Goal: Transaction & Acquisition: Purchase product/service

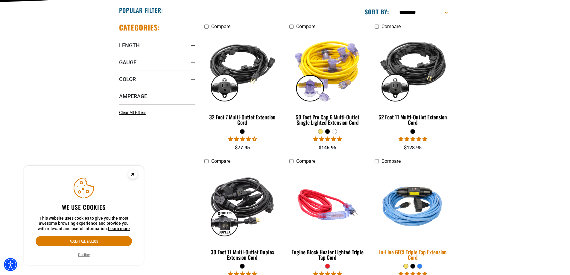
scroll to position [179, 0]
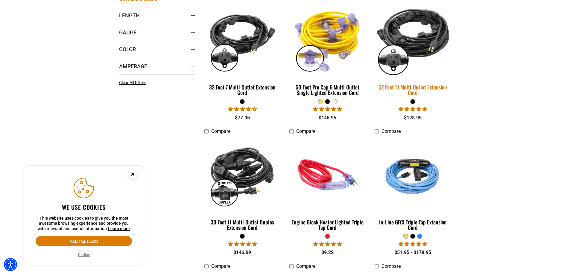
click at [416, 88] on div "52 Foot 11 Multi-Outlet Extension Cord" at bounding box center [412, 89] width 76 height 11
